Goal: Find specific page/section: Find specific page/section

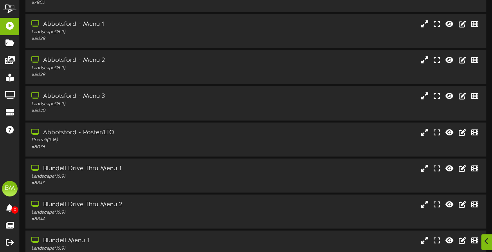
scroll to position [174, 0]
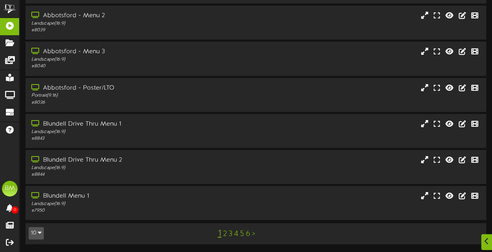
click at [242, 238] on link "5" at bounding box center [242, 234] width 4 height 9
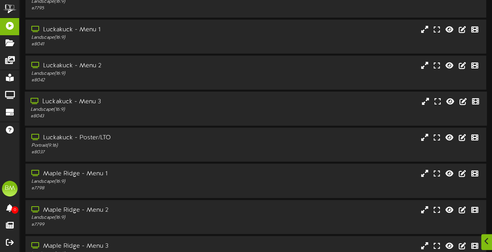
scroll to position [156, 0]
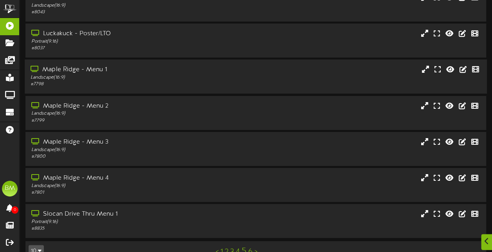
click at [147, 72] on div "Maple Ridge - Menu 1" at bounding box center [121, 69] width 181 height 9
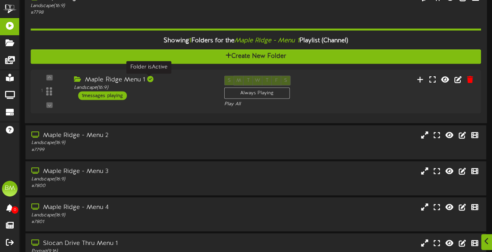
scroll to position [234, 0]
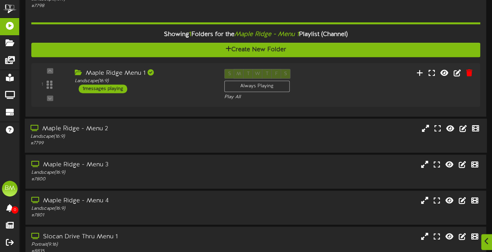
click at [140, 137] on div "Landscape ( 16:9 )" at bounding box center [121, 136] width 181 height 7
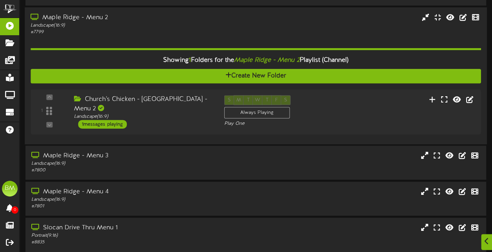
scroll to position [352, 0]
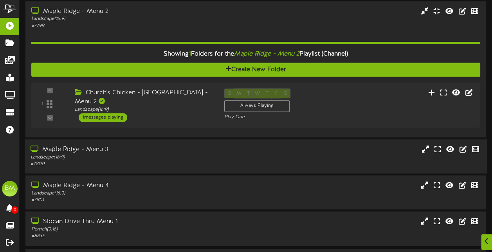
click at [147, 145] on div "Maple Ridge - Menu 3 Landscape ( 16:9 ) # 7800" at bounding box center [256, 156] width 463 height 34
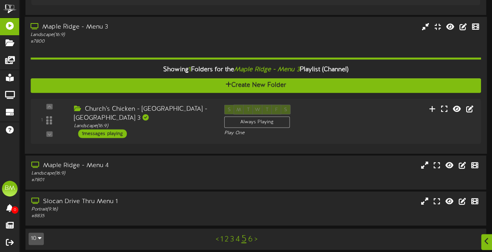
scroll to position [479, 0]
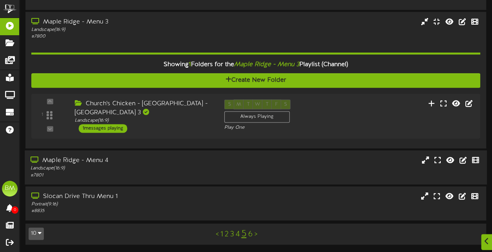
click at [144, 165] on div "Landscape ( 16:9 )" at bounding box center [121, 168] width 181 height 7
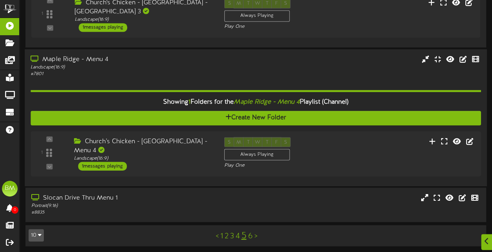
scroll to position [582, 0]
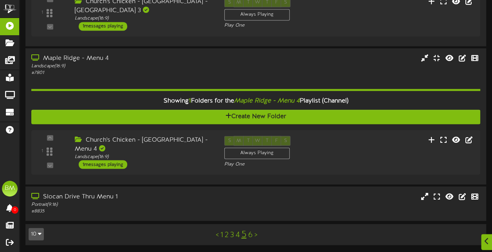
click at [221, 237] on link "1" at bounding box center [221, 235] width 3 height 9
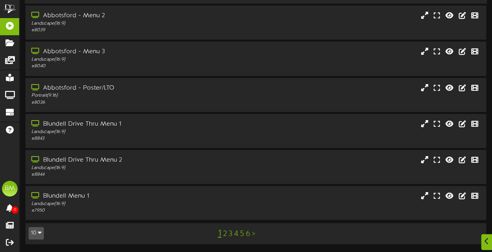
scroll to position [175, 0]
click at [189, 203] on div "Landscape ( 16:9 )" at bounding box center [121, 204] width 181 height 7
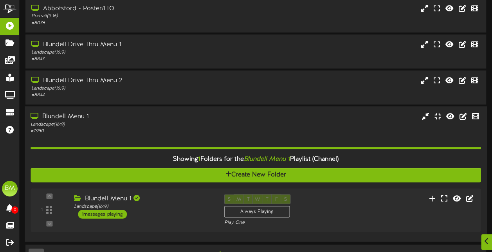
scroll to position [275, 0]
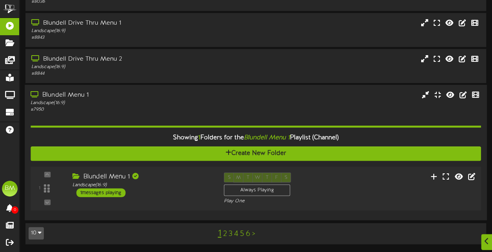
click at [117, 195] on div "1 messages playing" at bounding box center [100, 192] width 49 height 9
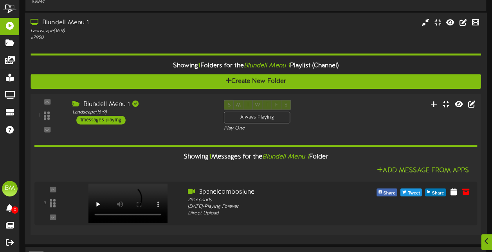
scroll to position [371, 0]
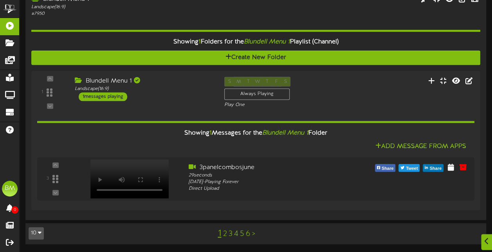
click at [226, 234] on link "2" at bounding box center [225, 234] width 4 height 9
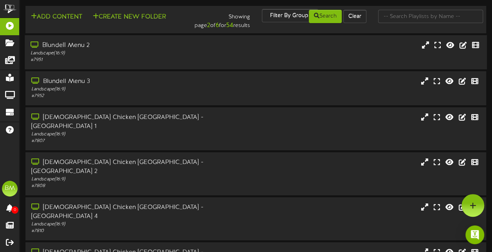
click at [174, 49] on div "Blundell Menu 2" at bounding box center [121, 45] width 181 height 9
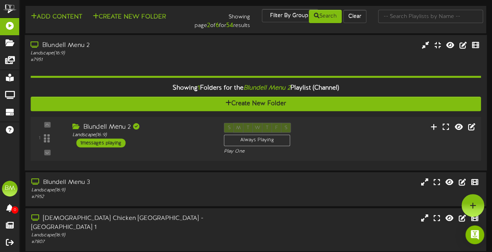
click at [123, 145] on div "1 messages playing" at bounding box center [100, 143] width 49 height 9
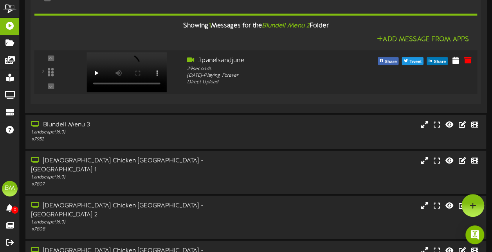
scroll to position [152, 0]
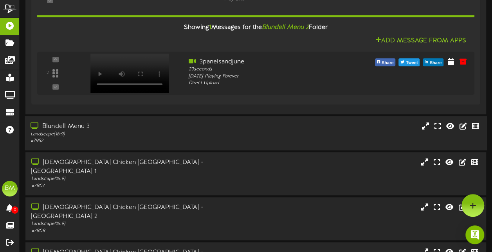
click at [104, 141] on div "# 7952" at bounding box center [121, 141] width 181 height 7
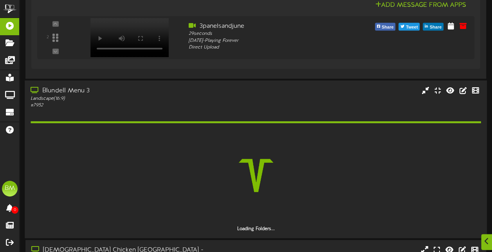
scroll to position [230, 0]
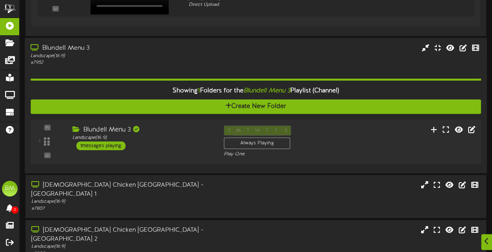
click at [121, 143] on div "1 messages playing" at bounding box center [100, 145] width 49 height 9
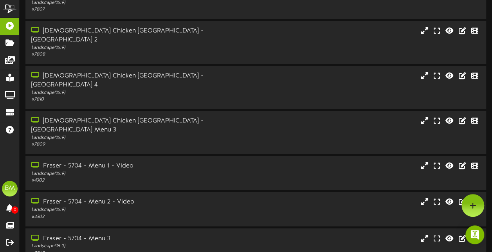
scroll to position [567, 0]
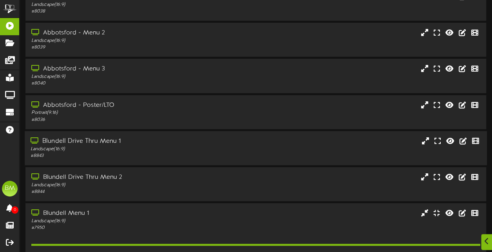
scroll to position [235, 0]
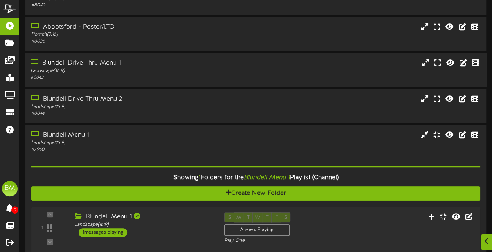
click at [164, 78] on div "# 8843" at bounding box center [121, 77] width 181 height 7
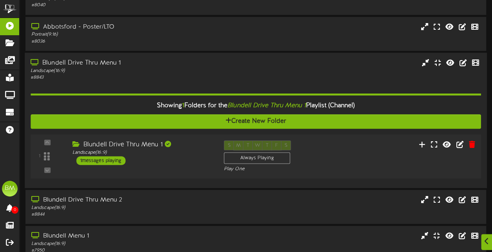
click at [118, 162] on div "1 messages playing" at bounding box center [100, 160] width 49 height 9
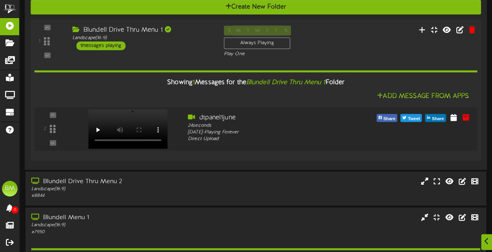
scroll to position [353, 0]
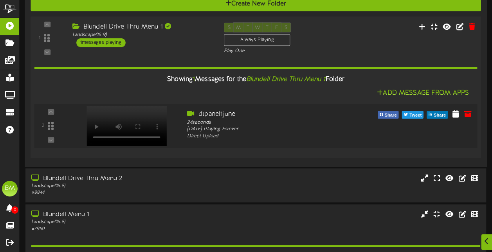
click at [119, 116] on video at bounding box center [127, 126] width 80 height 40
